Goal: Information Seeking & Learning: Check status

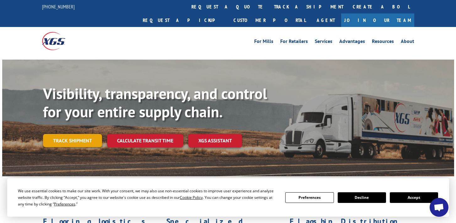
click at [50, 134] on link "Track shipment" at bounding box center [72, 140] width 59 height 13
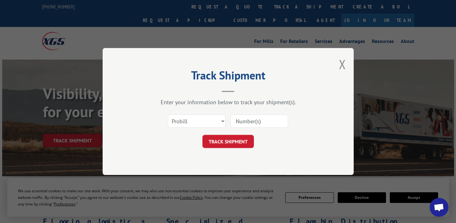
click at [247, 120] on input at bounding box center [259, 121] width 58 height 13
paste input "17310434"
click at [236, 121] on input "17310434" at bounding box center [259, 121] width 58 height 13
type input "17310434"
click at [233, 141] on button "TRACK SHIPMENT" at bounding box center [227, 141] width 51 height 13
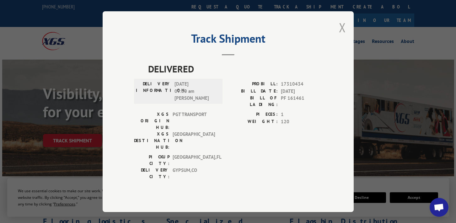
click at [342, 36] on button "Close modal" at bounding box center [342, 27] width 7 height 17
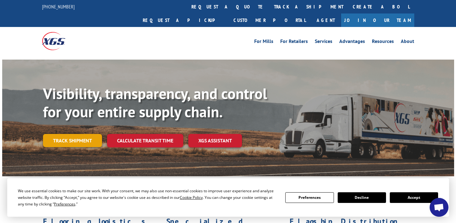
click at [83, 134] on link "Track shipment" at bounding box center [72, 140] width 59 height 13
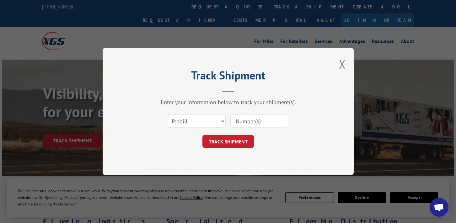
click at [244, 123] on input at bounding box center [259, 121] width 58 height 13
type input "17621066"
click at [240, 140] on button "TRACK SHIPMENT" at bounding box center [227, 141] width 51 height 13
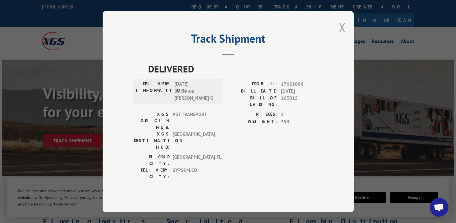
click at [344, 35] on button "Close modal" at bounding box center [342, 27] width 7 height 17
